Goal: Task Accomplishment & Management: Complete application form

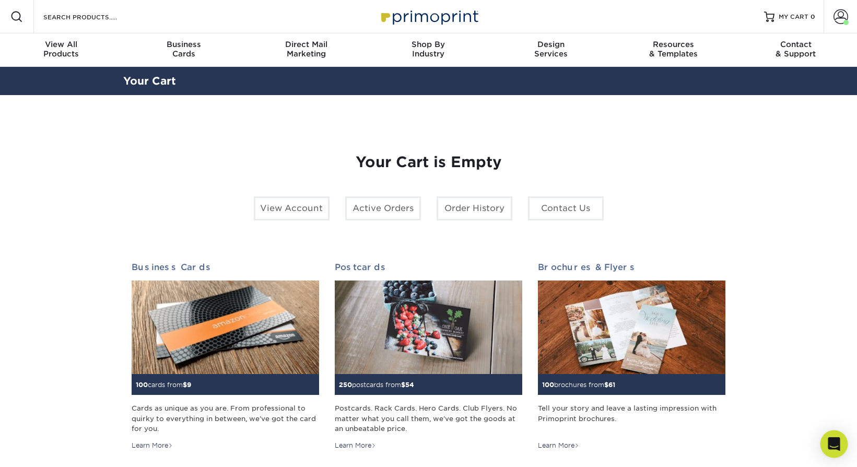
click at [832, 434] on div "Open Intercom Messenger" at bounding box center [835, 444] width 28 height 28
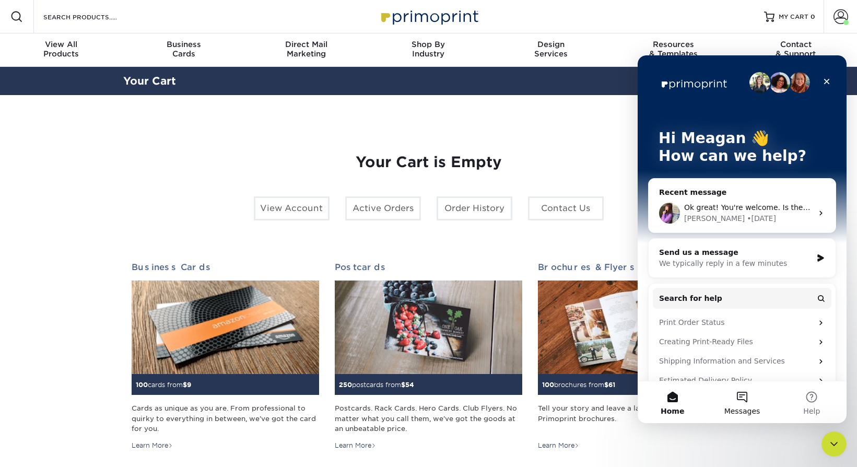
click at [740, 407] on span "Messages" at bounding box center [742, 410] width 36 height 7
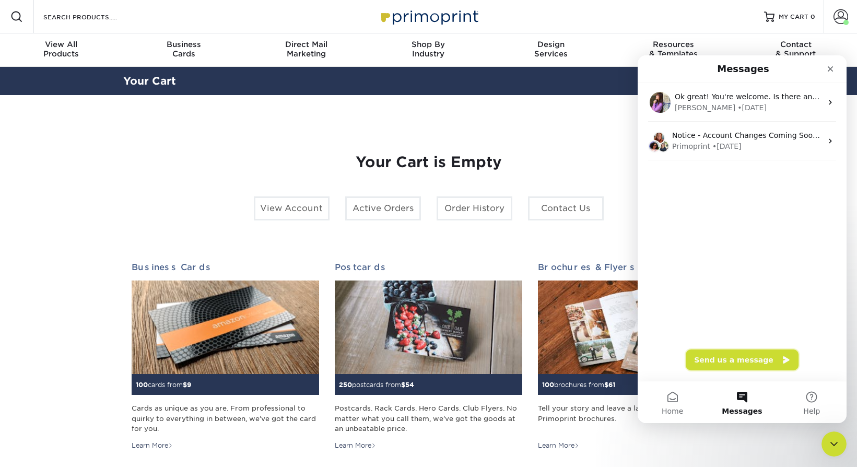
click at [733, 354] on button "Send us a message" at bounding box center [742, 359] width 113 height 21
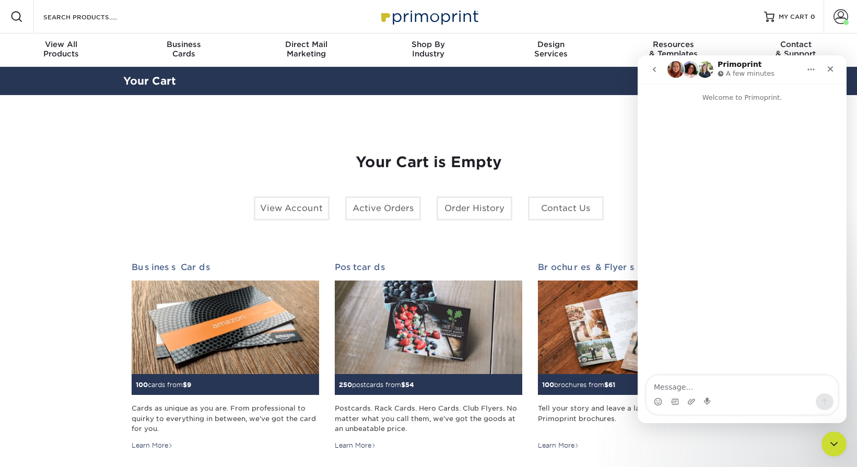
click at [719, 388] on textarea "Message…" at bounding box center [742, 385] width 191 height 18
type textarea "i need a custom quote for vinyl sticker with overnight shipping or fast shippin…"
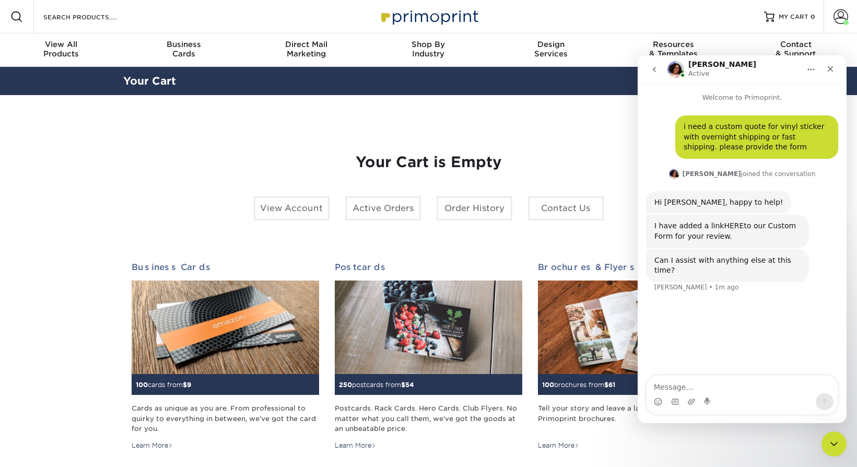
click at [729, 224] on link "HERE" at bounding box center [734, 225] width 20 height 8
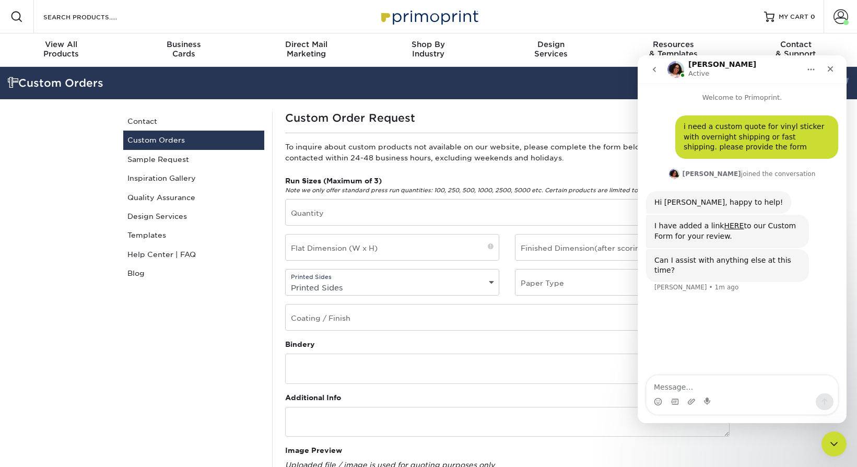
click at [695, 383] on textarea "Message…" at bounding box center [742, 385] width 191 height 18
type textarea "this is all i needed- thank you"
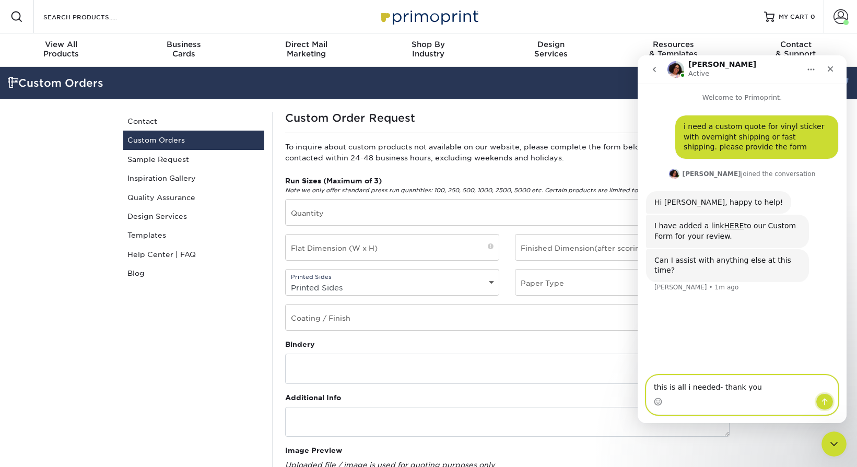
click at [831, 399] on button "Send a message…" at bounding box center [825, 401] width 18 height 17
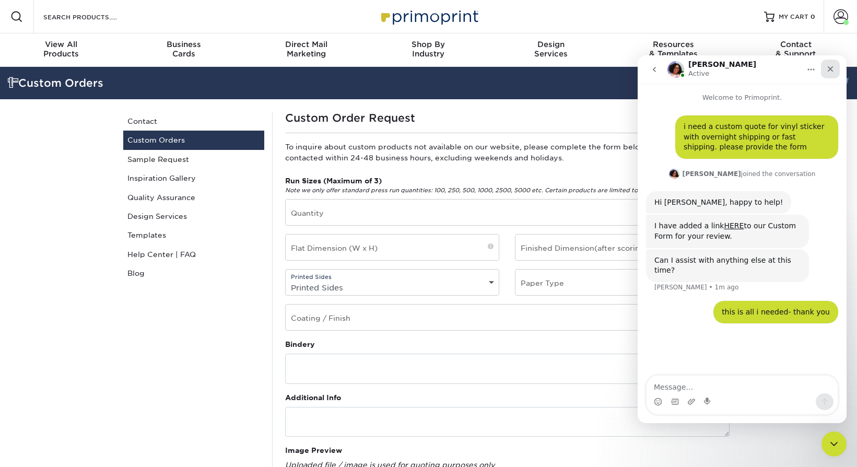
click at [834, 68] on icon "Close" at bounding box center [830, 69] width 8 height 8
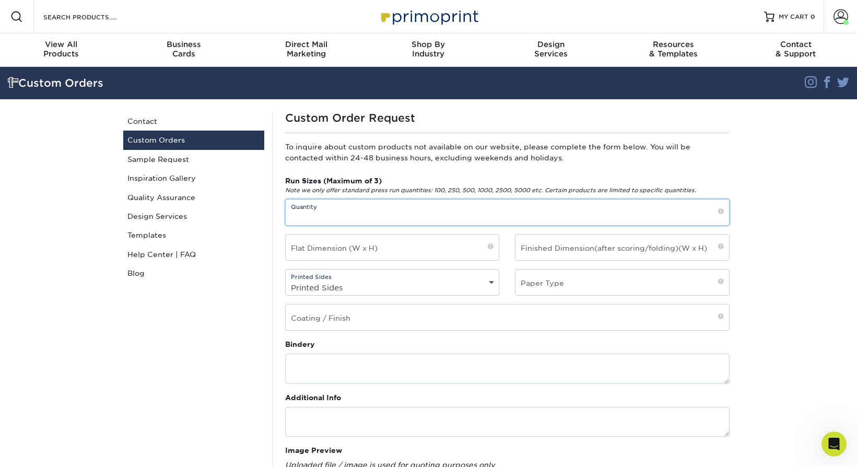
click at [317, 217] on input "text" at bounding box center [507, 213] width 443 height 26
drag, startPoint x: 303, startPoint y: 216, endPoint x: 283, endPoint y: 216, distance: 20.9
click at [283, 216] on div "Run Sizes (Maximum of 3) Note we only offer standard press run quantities: 100,…" at bounding box center [507, 200] width 460 height 50
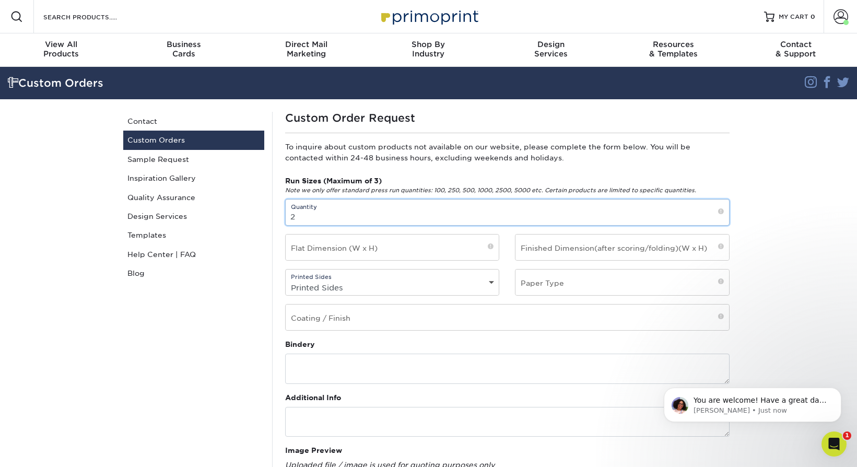
type input "2"
click at [368, 262] on div "Run Sizes (Maximum of 3) Note we only offer standard press run quantities: 100,…" at bounding box center [507, 256] width 460 height 163
click at [366, 255] on input "text" at bounding box center [393, 248] width 214 height 26
click at [382, 248] on input "text" at bounding box center [393, 248] width 214 height 26
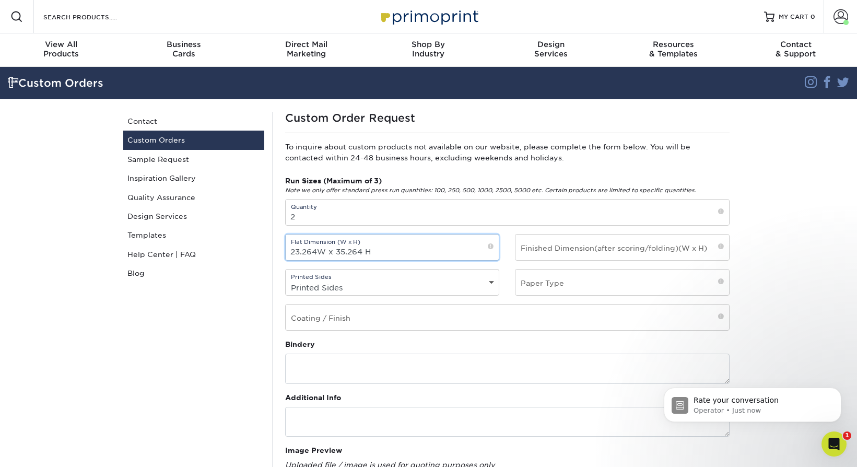
type input "23.264W x 35.264 H"
click at [596, 243] on input "text" at bounding box center [623, 248] width 214 height 26
drag, startPoint x: 380, startPoint y: 253, endPoint x: 231, endPoint y: 250, distance: 148.9
click at [231, 250] on div "Custom Orders Contact Custom Orders Sample Request Inspiration Gallery Quality …" at bounding box center [428, 434] width 627 height 671
click at [611, 249] on input "text" at bounding box center [623, 248] width 214 height 26
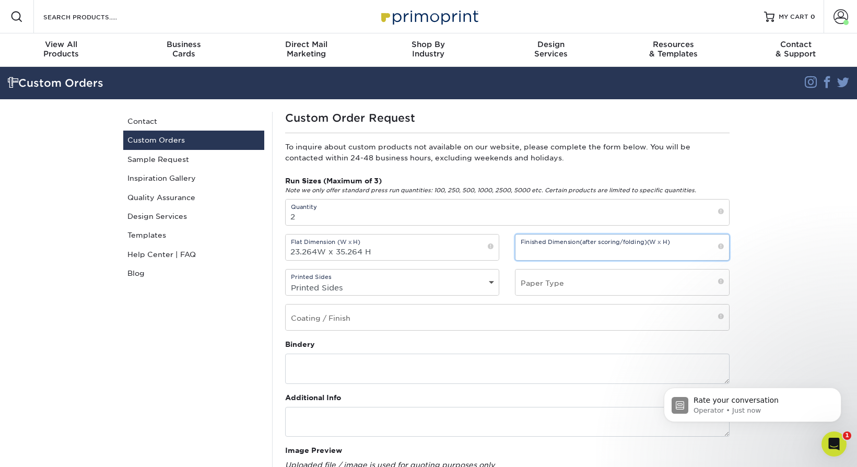
scroll to position [2, 0]
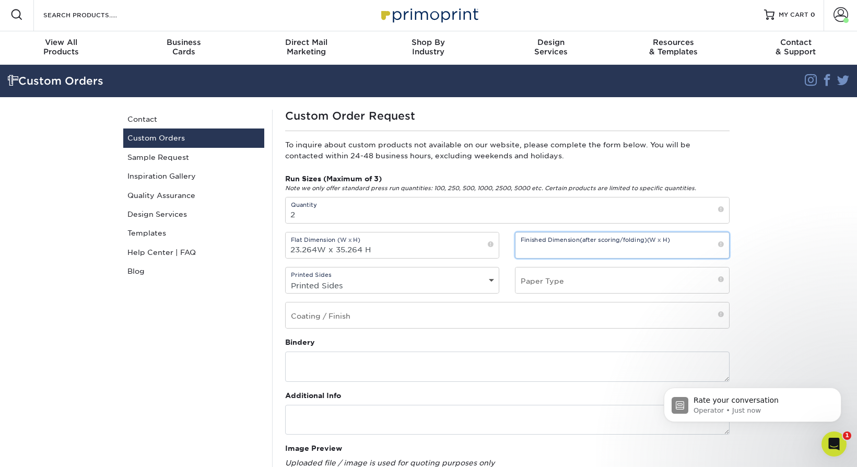
paste input "23.264W x 35.264 H"
type input "23.264W x 35.264 H"
click at [562, 285] on input "text" at bounding box center [623, 280] width 214 height 26
type input "Vinyl Sticker"
click at [342, 286] on select "Printed Sides 4/0 - Single Sided 4/4 - Double Sided" at bounding box center [393, 285] width 214 height 15
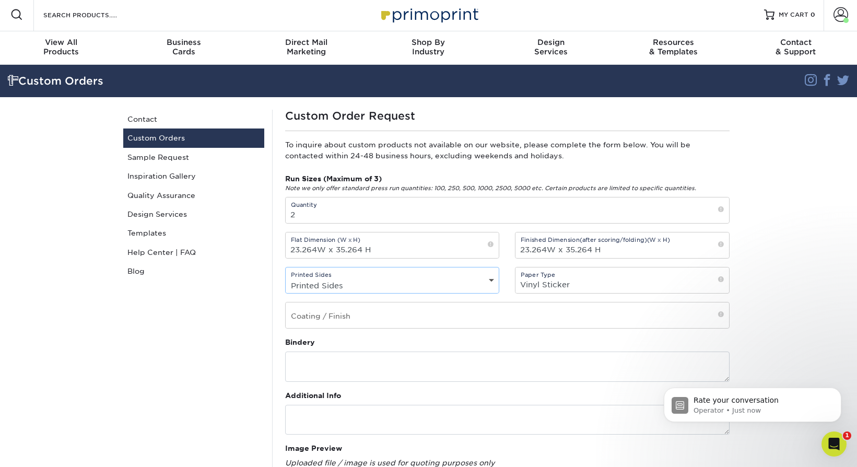
select select "4/0 - Single Sided"
click at [286, 278] on select "Printed Sides 4/0 - Single Sided 4/4 - Double Sided" at bounding box center [393, 285] width 214 height 15
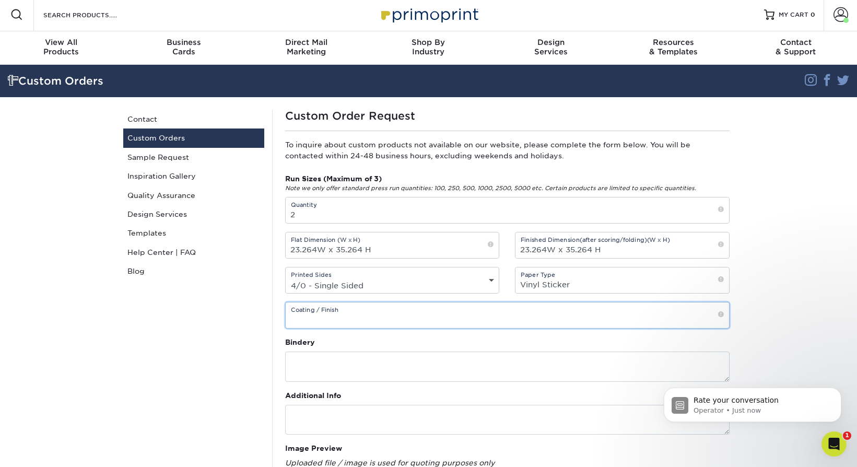
click at [343, 315] on input "text" at bounding box center [507, 315] width 443 height 26
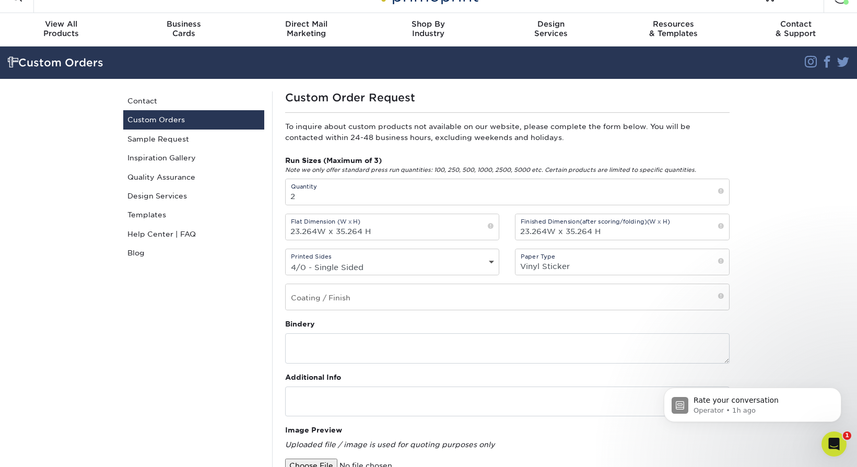
scroll to position [64, 0]
click at [748, 408] on p "Operator • 1h ago" at bounding box center [761, 410] width 135 height 9
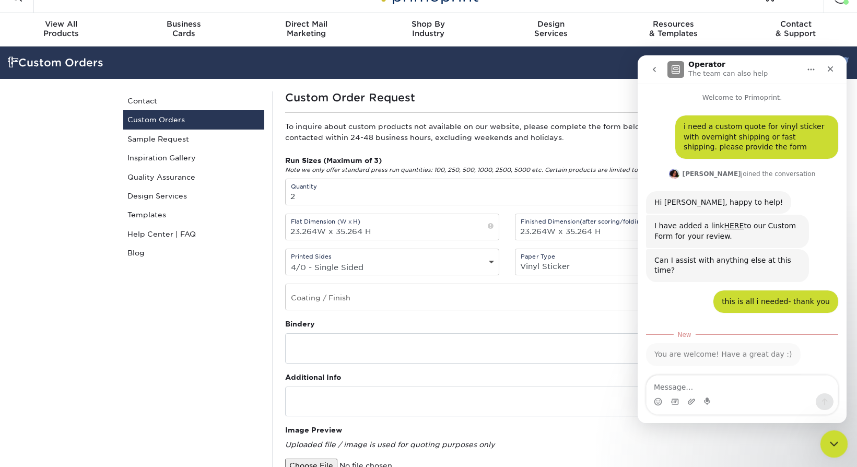
scroll to position [2, 0]
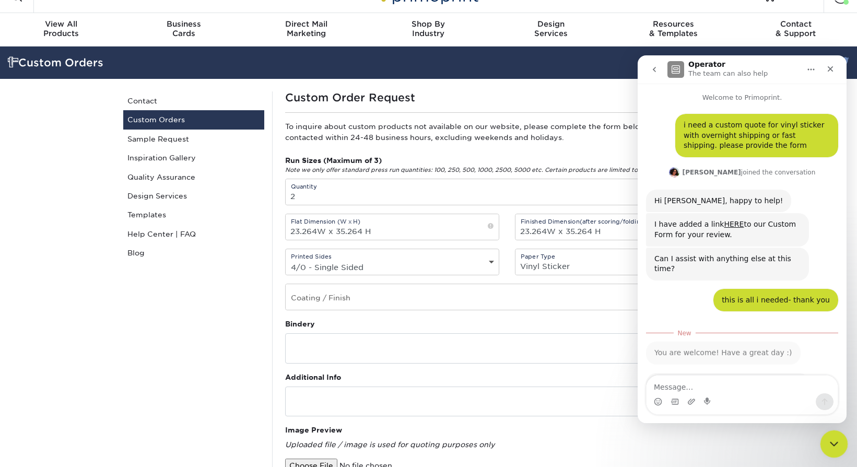
click at [828, 440] on icon "Close Intercom Messenger" at bounding box center [832, 442] width 13 height 13
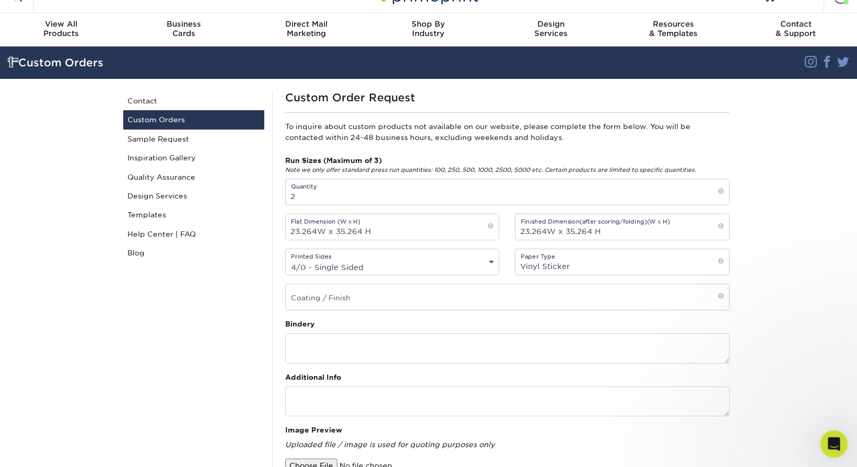
scroll to position [81, 0]
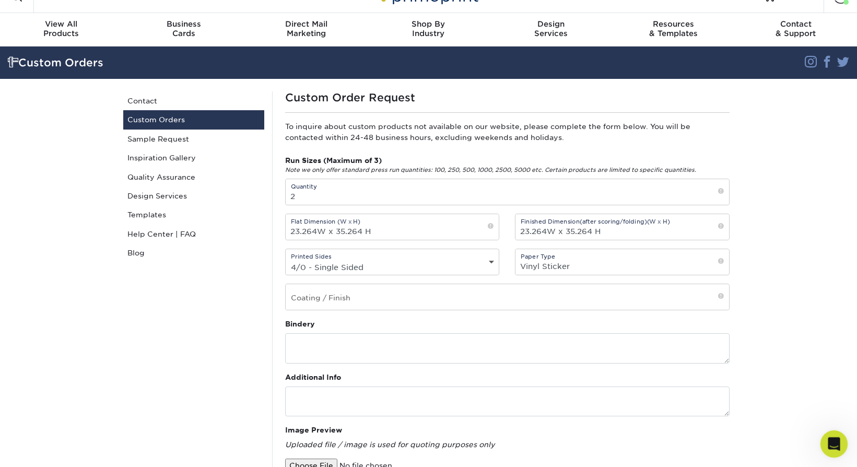
click at [829, 441] on icon "Open Intercom Messenger" at bounding box center [832, 442] width 17 height 17
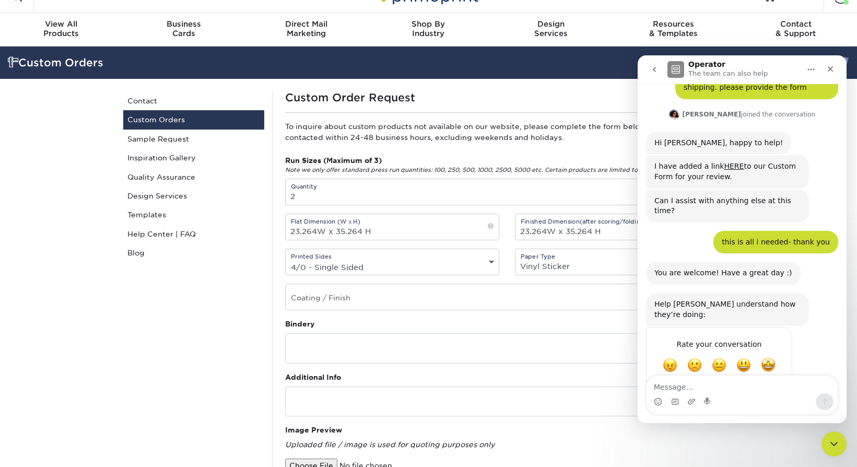
scroll to position [64, 0]
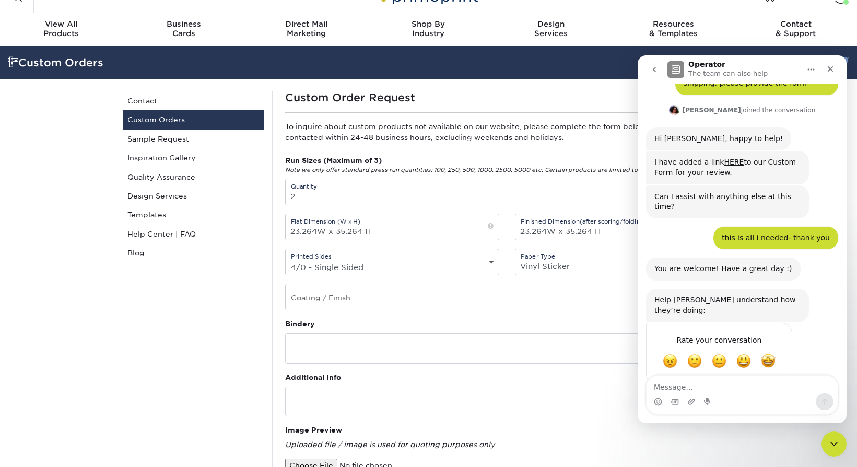
click at [700, 385] on textarea "Message…" at bounding box center [742, 385] width 191 height 18
type textarea "Could you create the"
click at [833, 66] on icon "Close" at bounding box center [830, 69] width 8 height 8
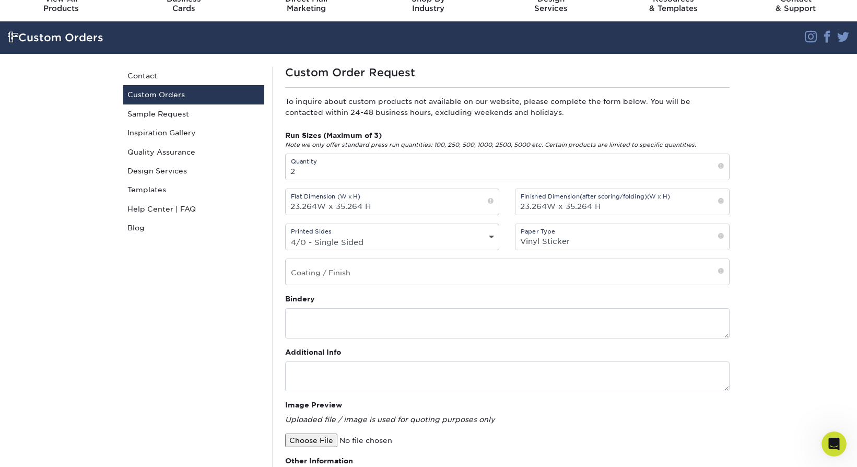
scroll to position [44, 0]
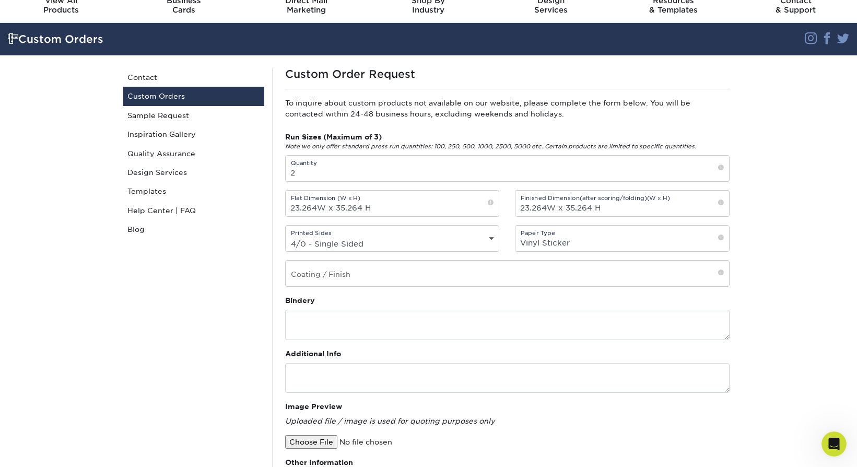
click at [363, 243] on select "Printed Sides 4/0 - Single Sided 4/4 - Double Sided" at bounding box center [393, 243] width 214 height 15
click at [286, 236] on select "Printed Sides 4/0 - Single Sided 4/4 - Double Sided" at bounding box center [393, 243] width 214 height 15
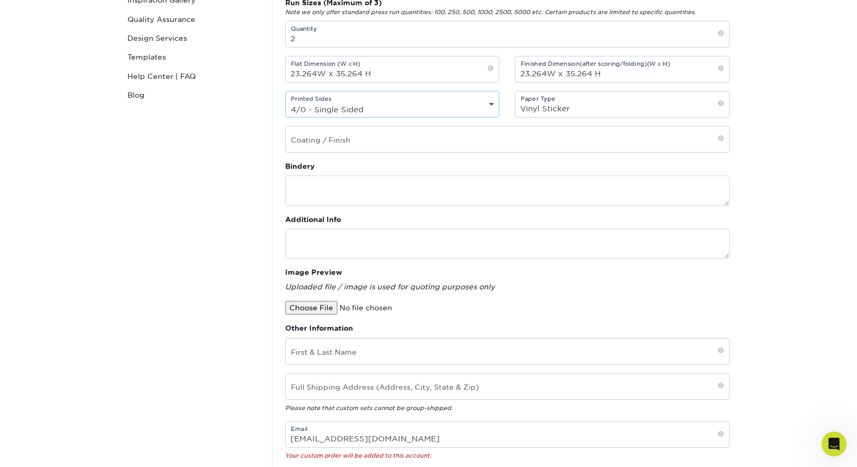
scroll to position [258, 0]
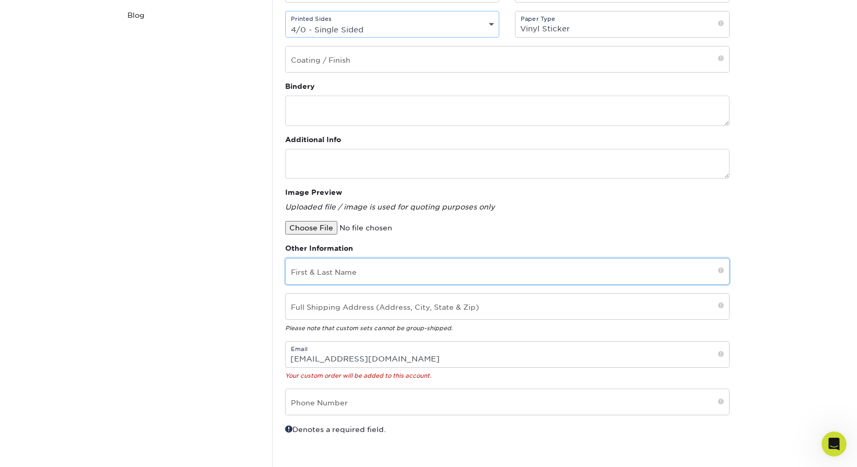
click at [328, 272] on input "text" at bounding box center [507, 272] width 443 height 26
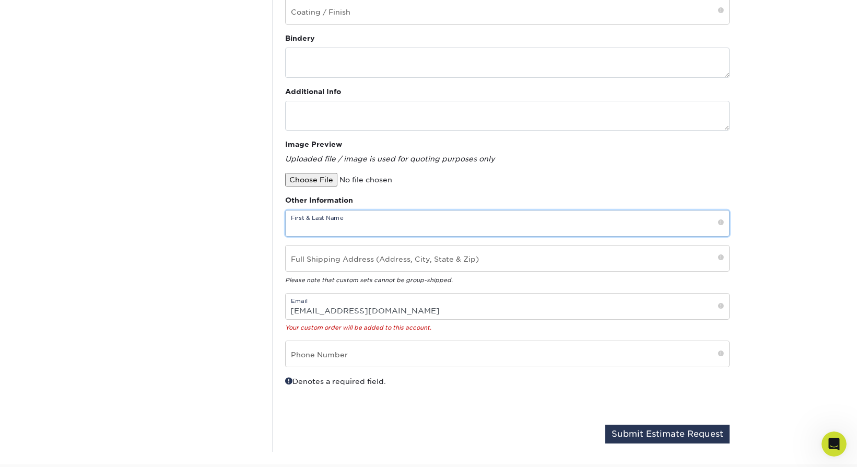
scroll to position [306, 0]
type input "M"
type input "i"
type input "Ried Floco"
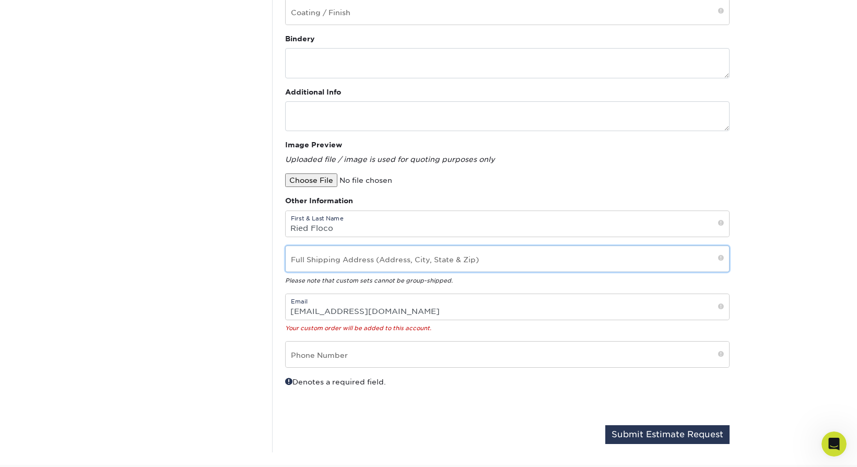
click at [399, 256] on input "text" at bounding box center [507, 259] width 443 height 26
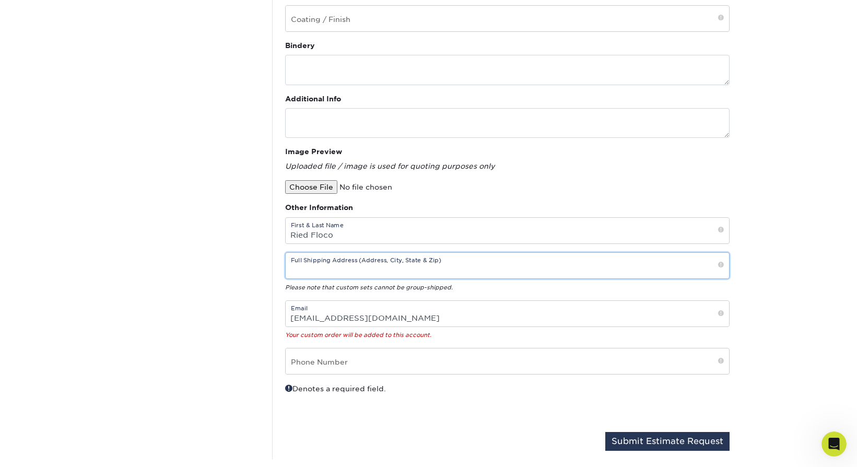
scroll to position [298, 0]
type input "2525 N 3rd Street, Phoenix AZ 85004"
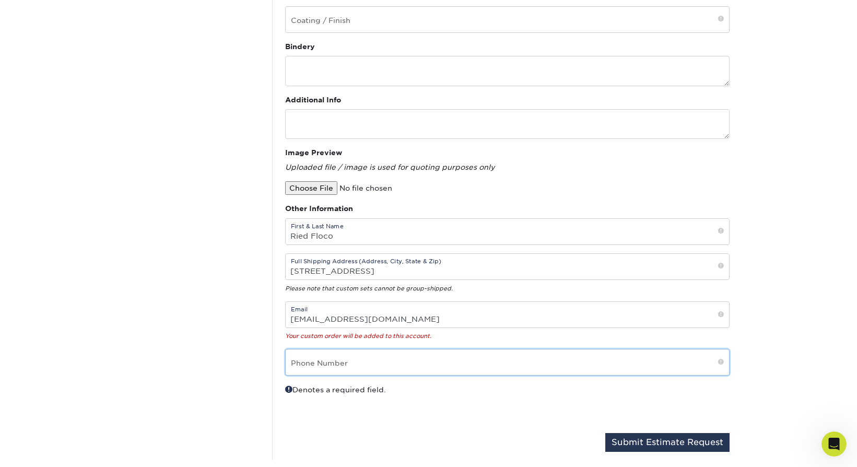
click at [355, 365] on input "text" at bounding box center [507, 362] width 443 height 26
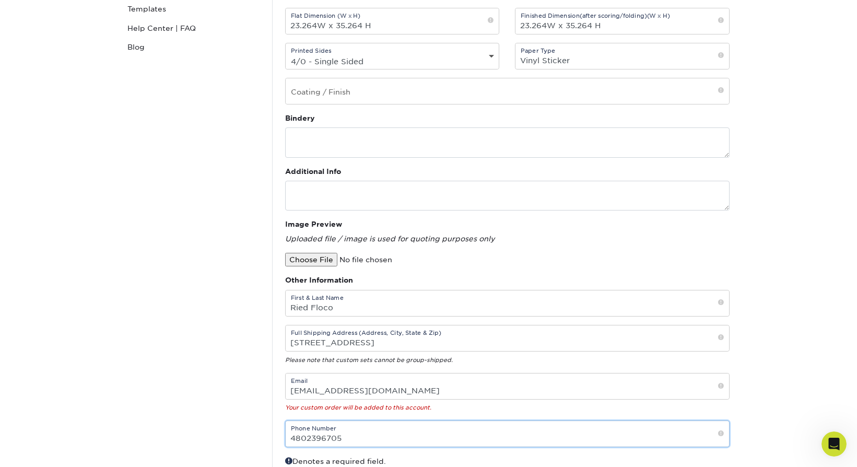
scroll to position [92, 0]
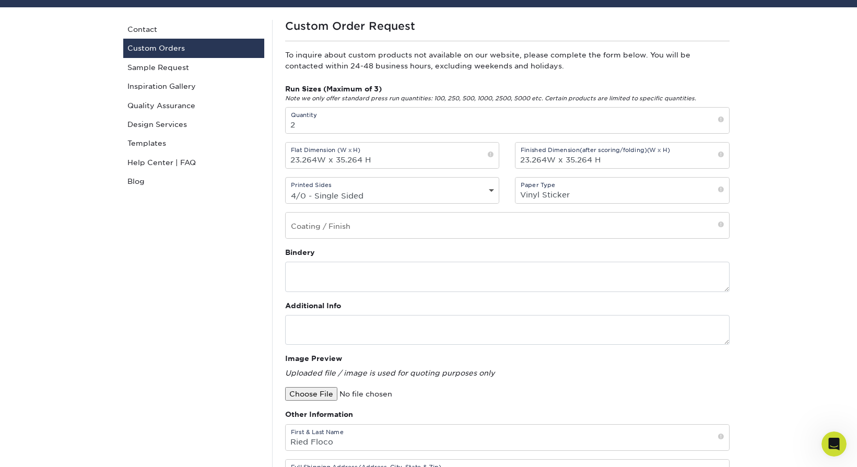
type input "4802396705"
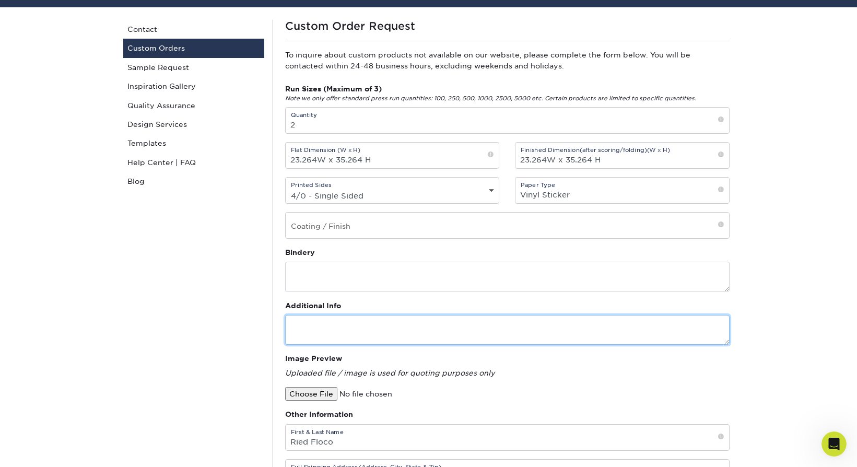
click at [323, 334] on textarea at bounding box center [507, 330] width 444 height 30
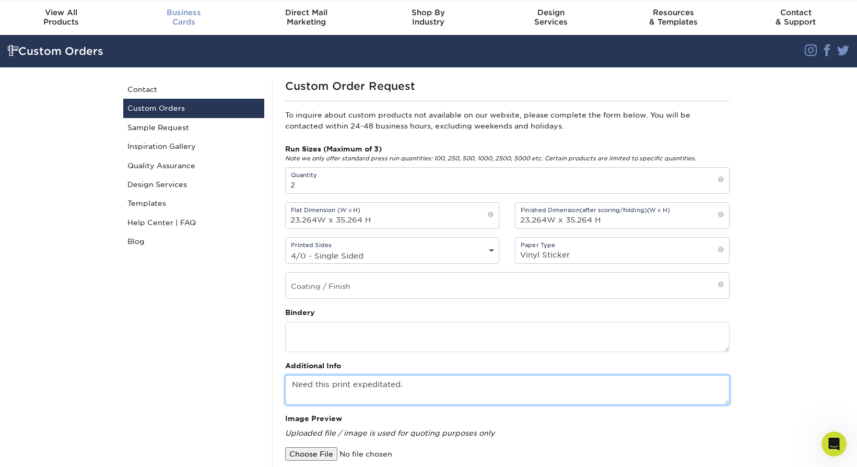
scroll to position [64, 0]
type textarea "Need this print expedited."
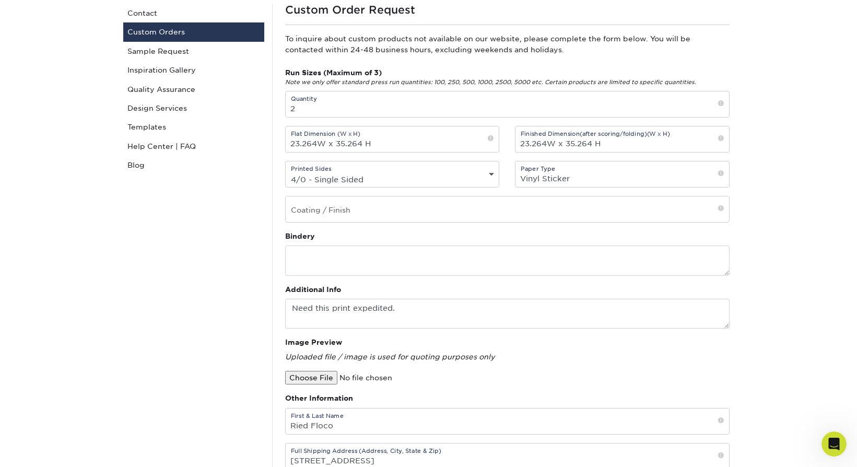
scroll to position [106, 0]
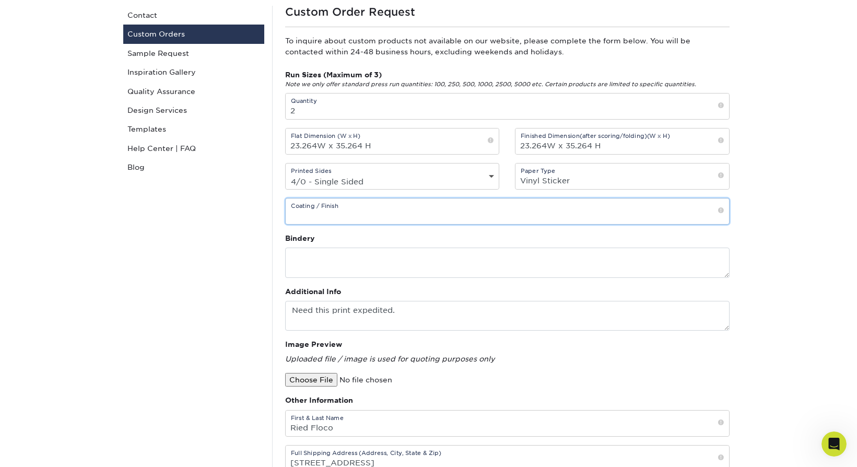
click at [322, 212] on input "text" at bounding box center [507, 211] width 443 height 26
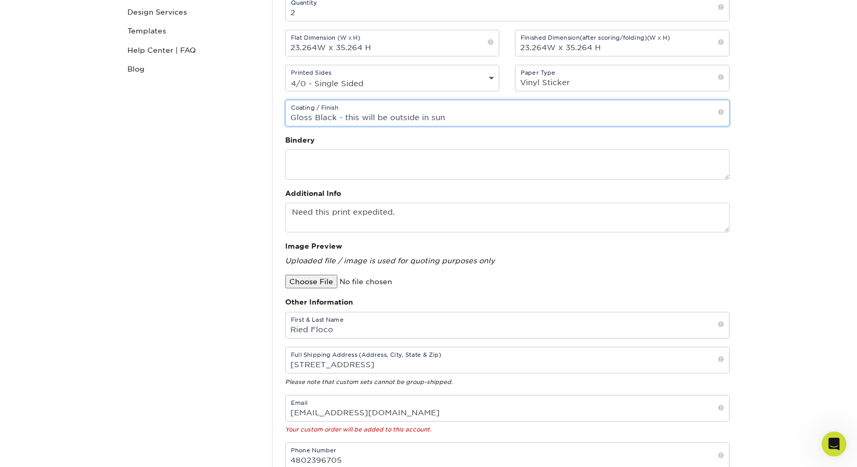
scroll to position [202, 0]
type input "Gloss Black - this will be outside in sun"
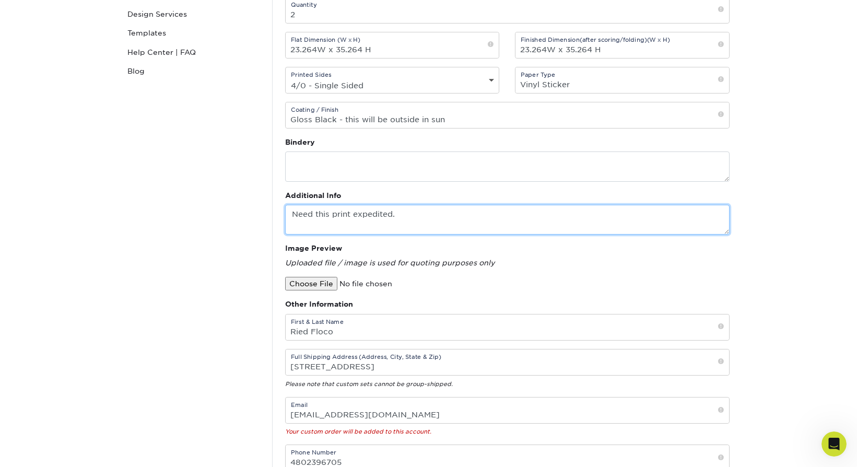
click at [405, 212] on textarea "Need this print expedited." at bounding box center [507, 220] width 444 height 30
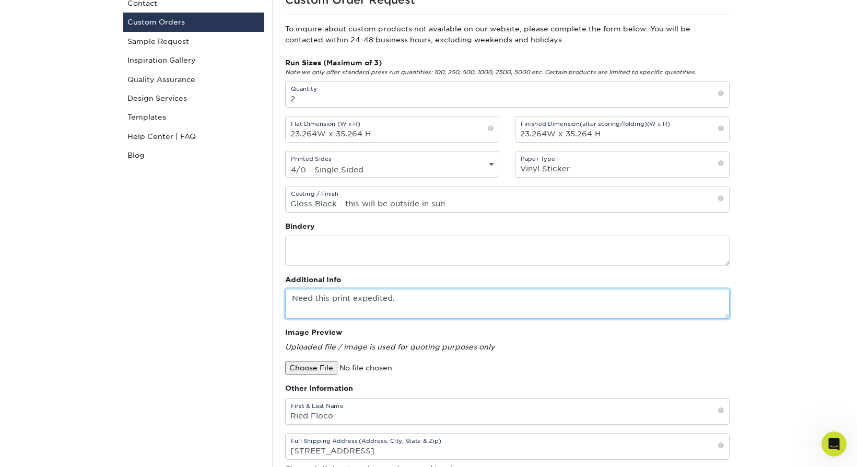
scroll to position [118, 0]
type textarea "Need this print expedited. File attached is NOT the print-ready version. Just a…"
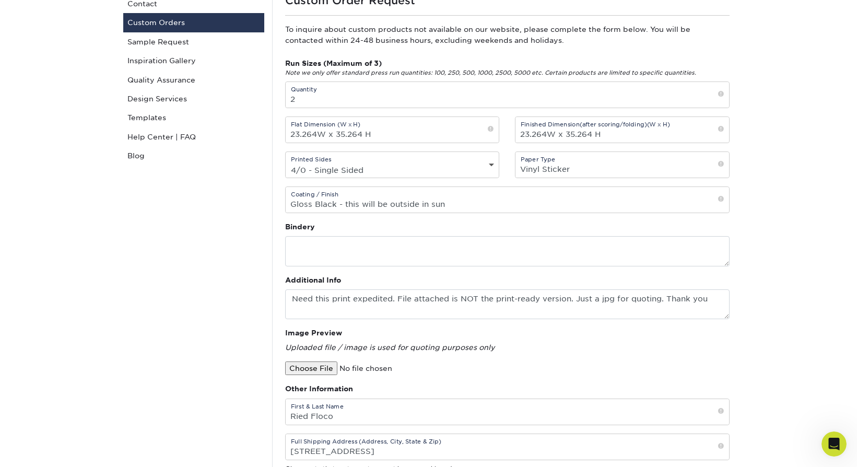
click at [326, 370] on input "file" at bounding box center [374, 368] width 178 height 14
type input "C:\fakepath\Vinyl_Sticker_2_D1_R2.jpg"
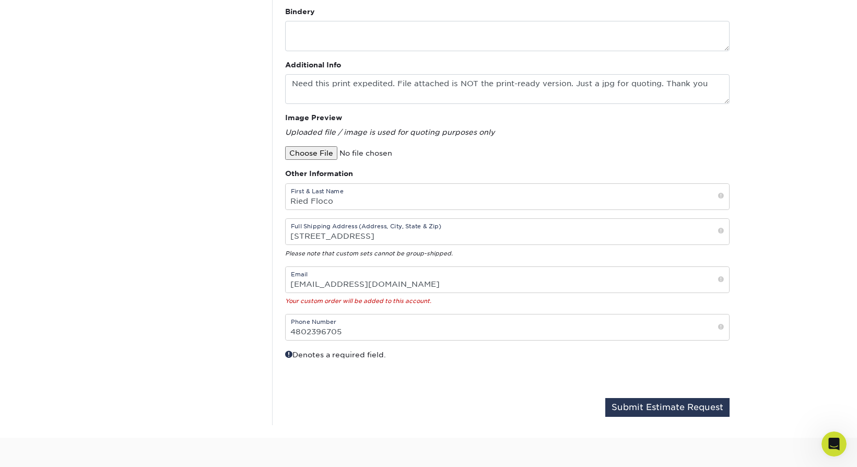
scroll to position [438, 0]
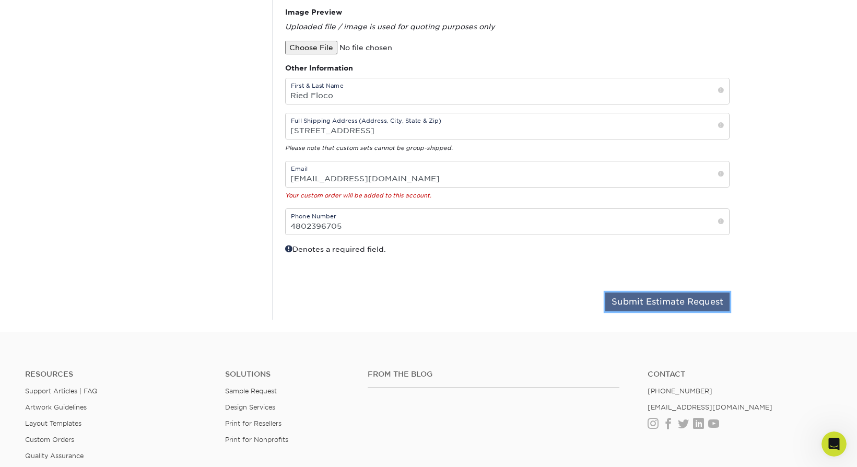
click at [665, 297] on button "Submit Estimate Request" at bounding box center [667, 301] width 124 height 19
